Goal: Task Accomplishment & Management: Manage account settings

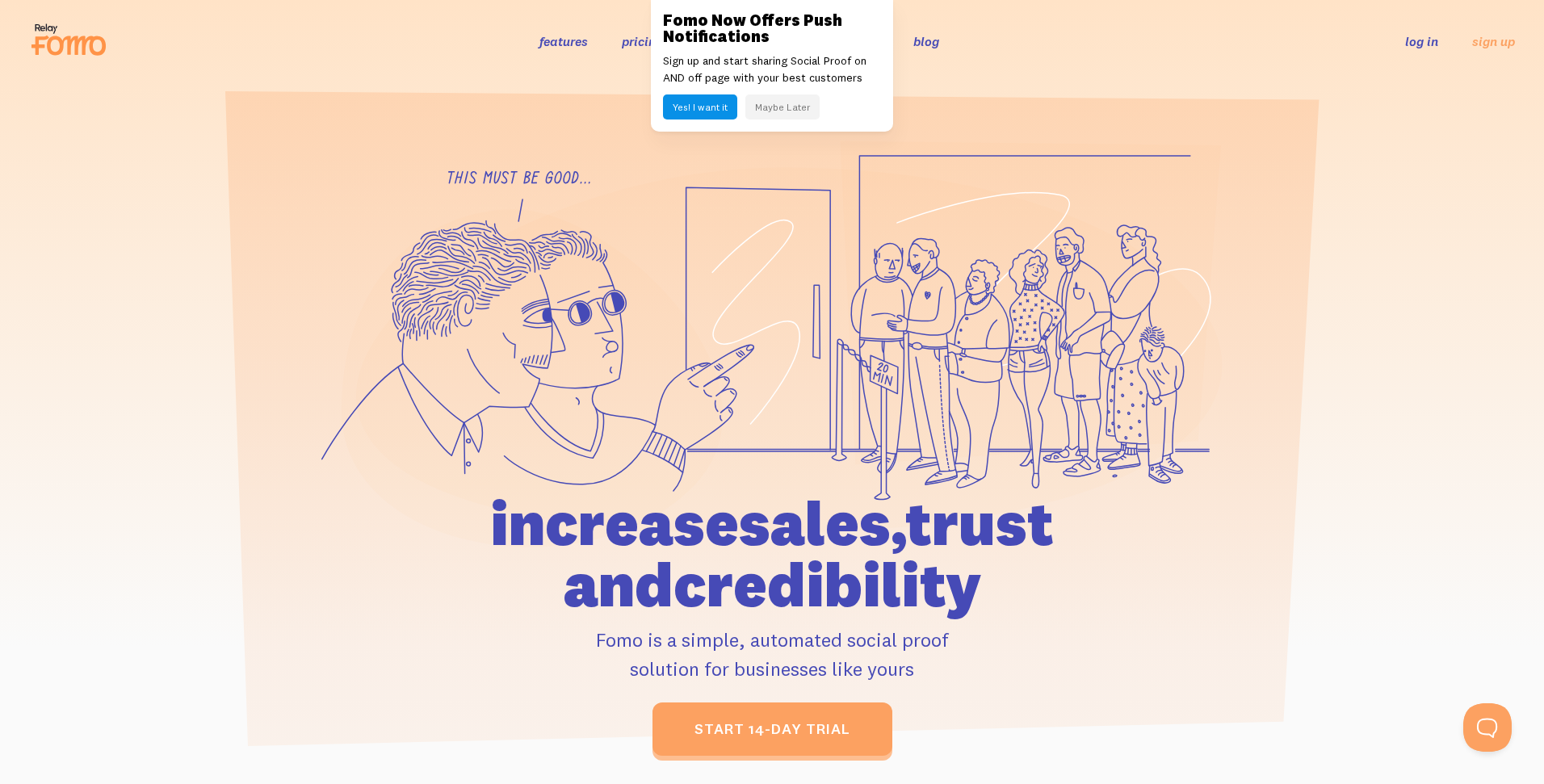
click at [767, 107] on button "Maybe Later" at bounding box center [782, 106] width 74 height 25
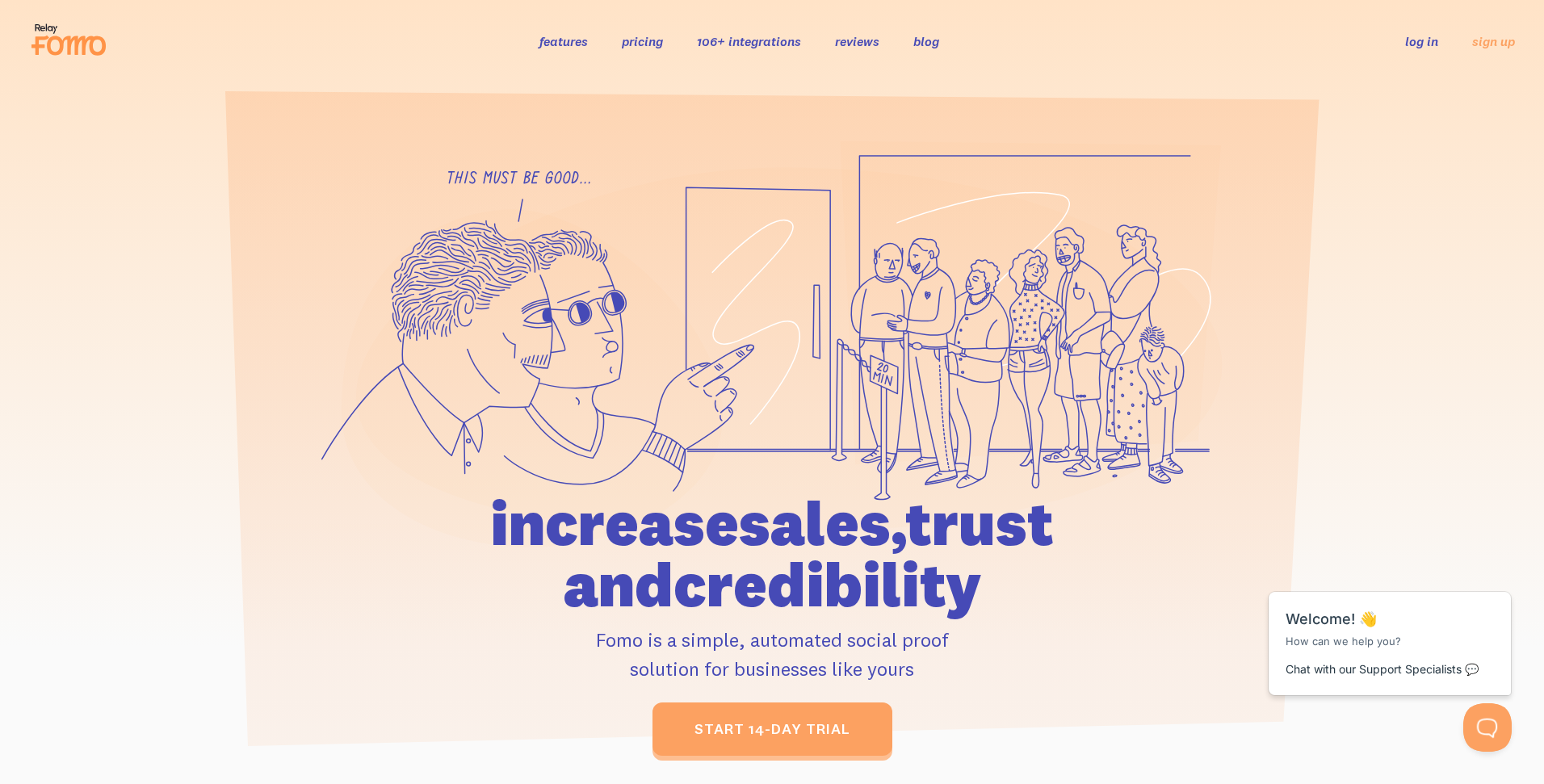
click at [642, 42] on link "pricing" at bounding box center [642, 41] width 41 height 16
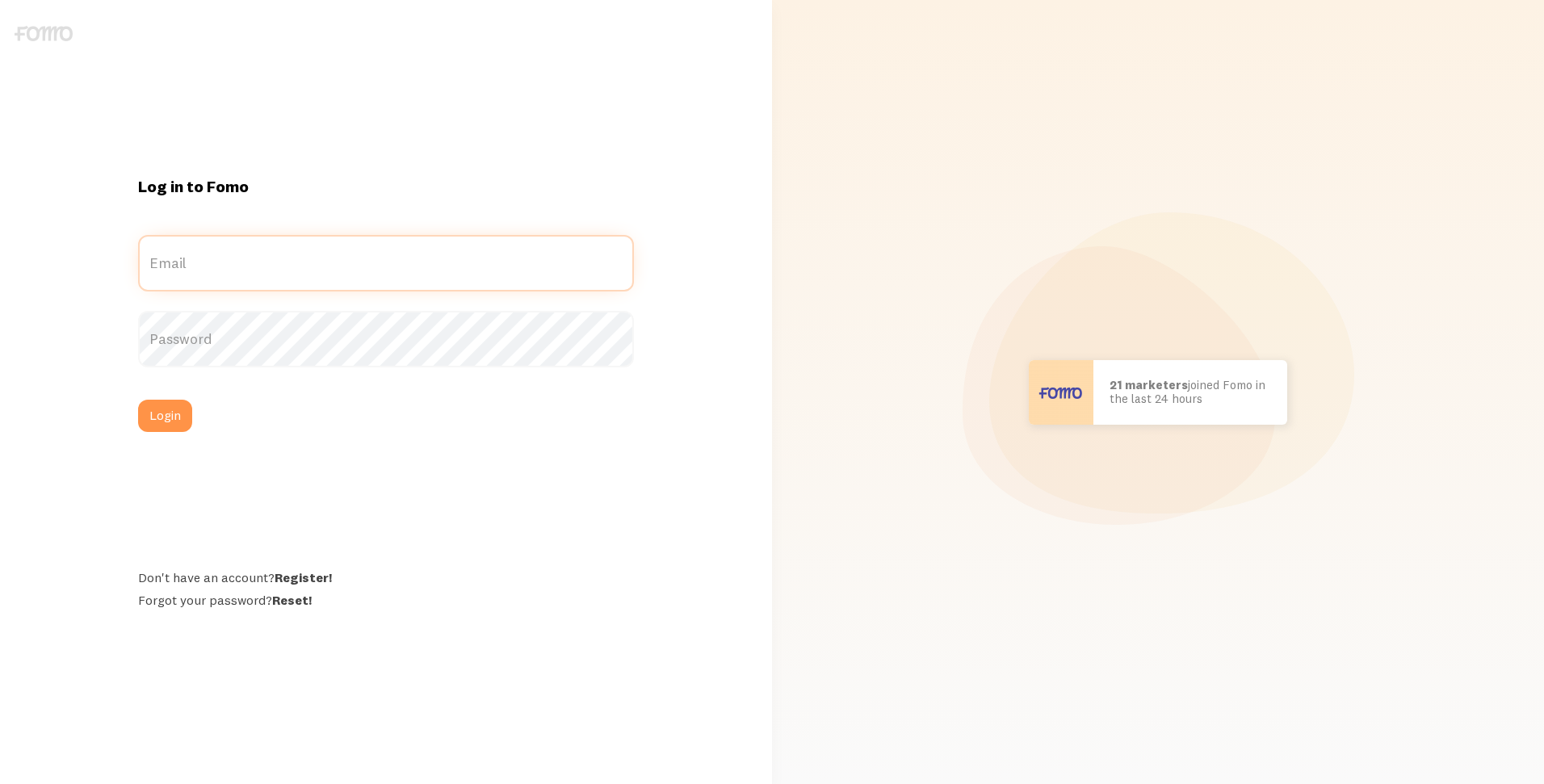
type input "[EMAIL_ADDRESS][DOMAIN_NAME]"
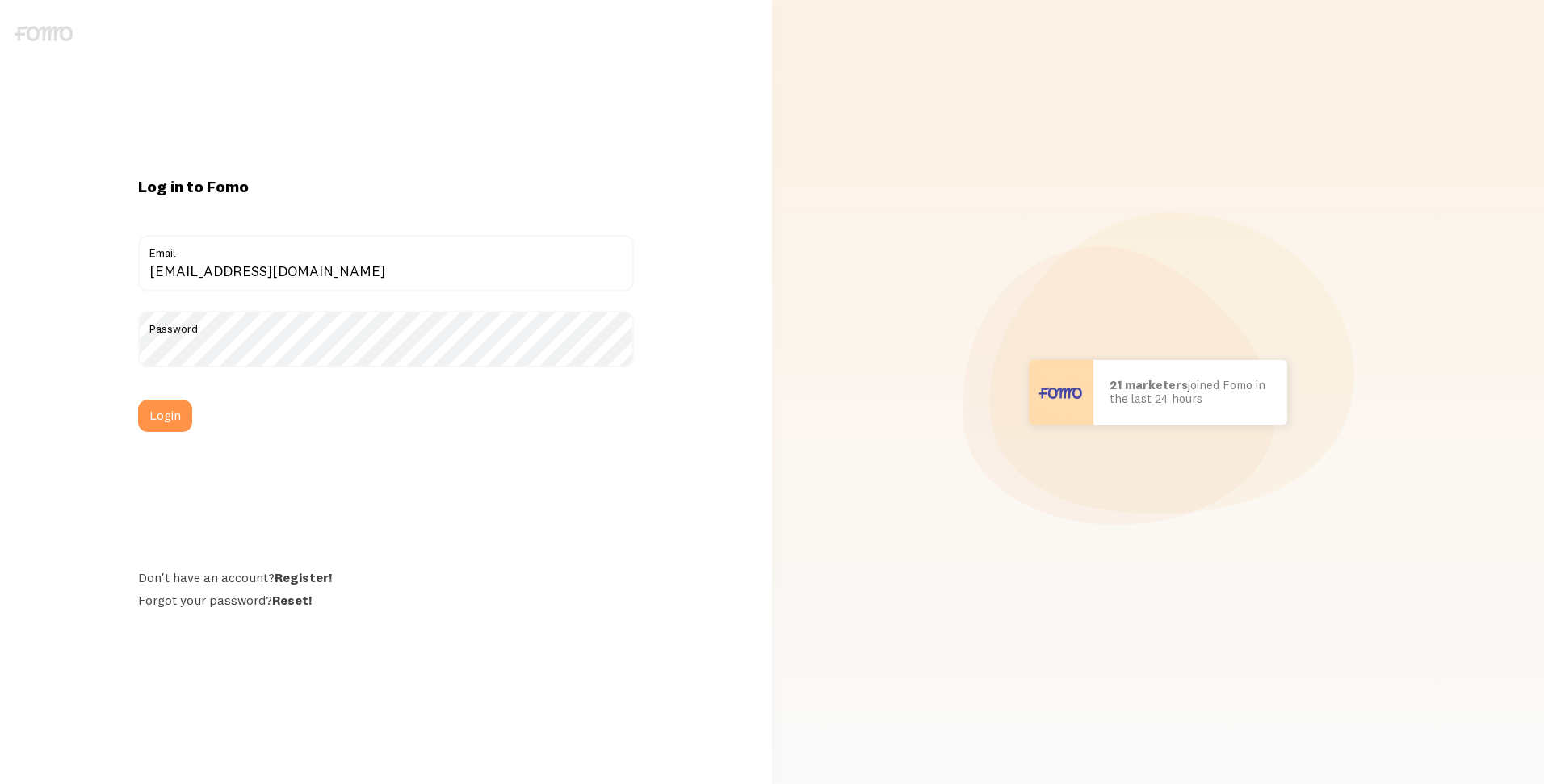
click at [596, 444] on div "Log in to Fomo digital+fbnyc@rkdgroup.com Email Password Login Don't have an ac…" at bounding box center [385, 392] width 514 height 433
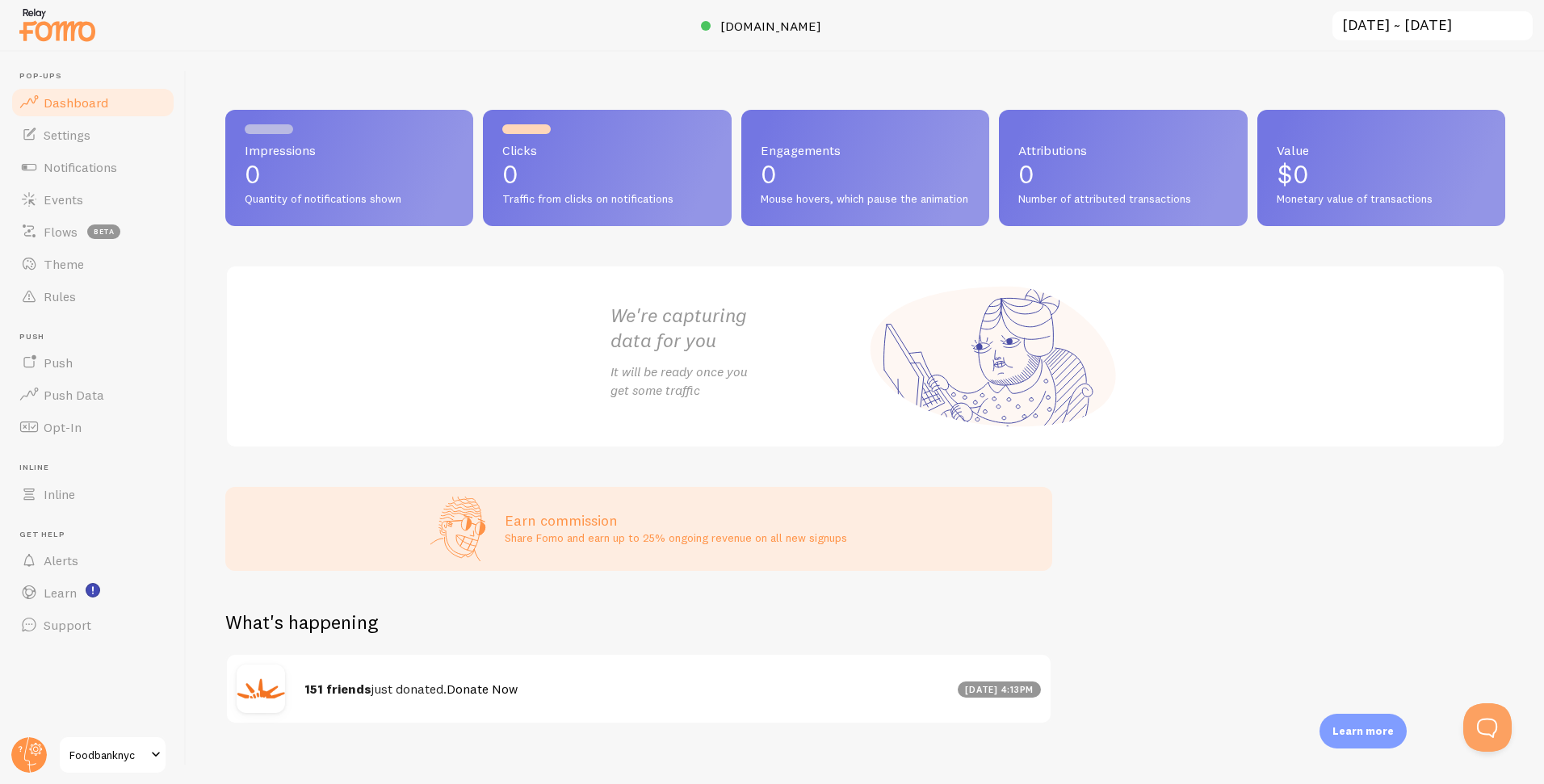
click at [329, 697] on strong "151 friends" at bounding box center [338, 688] width 67 height 16
click at [329, 697] on strong "151 friends" at bounding box center [338, 688] width 67 height 16
click at [755, 622] on div "What's happening" at bounding box center [639, 631] width 826 height 44
click at [1465, 18] on input "2025-08-31 ~ 2025-09-30" at bounding box center [1432, 26] width 203 height 33
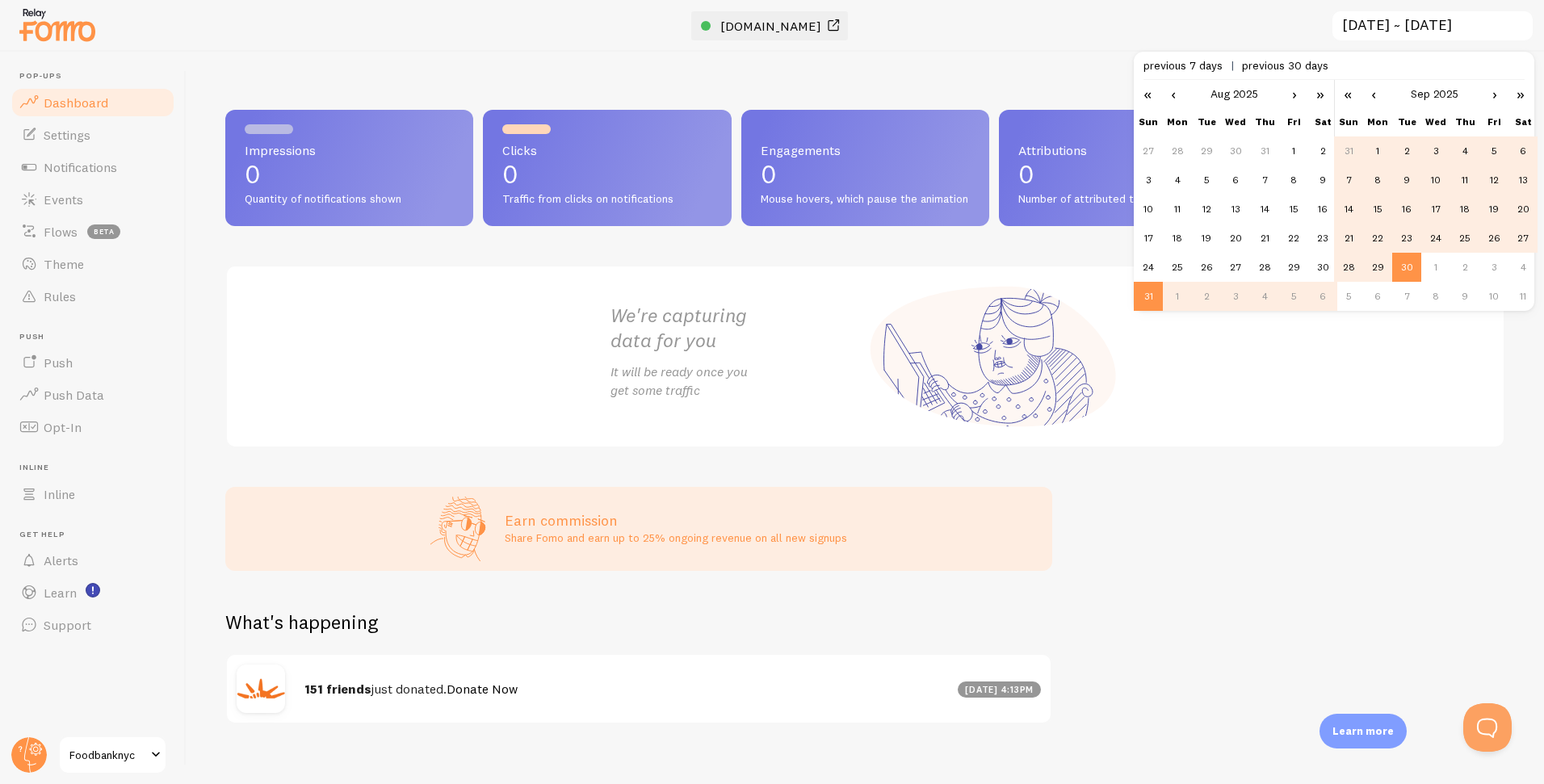
click at [775, 16] on link "www.foodbanknyc.org" at bounding box center [772, 26] width 142 height 19
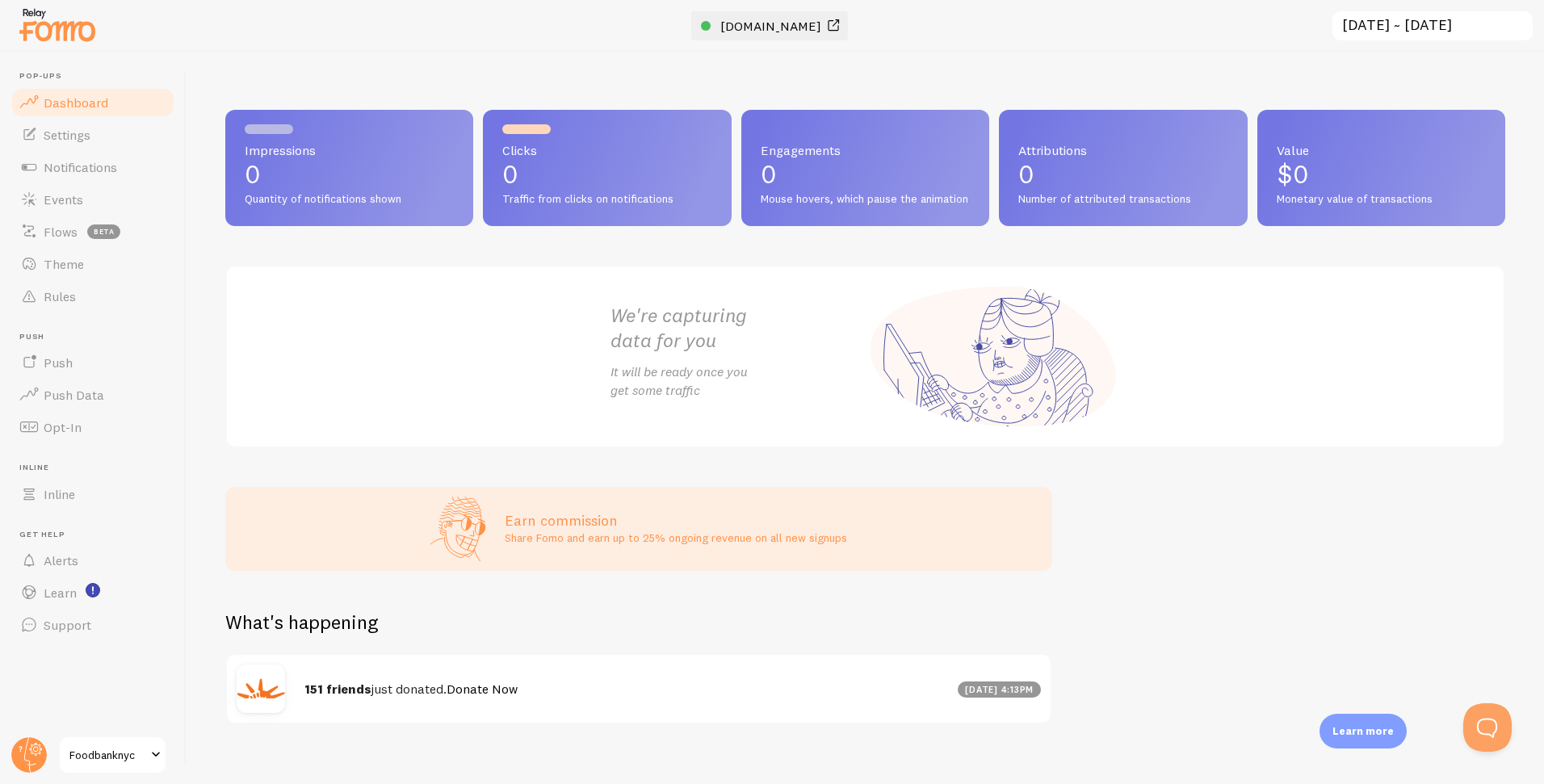
click at [766, 29] on span "www.foodbanknyc.org" at bounding box center [770, 26] width 101 height 16
